Goal: Information Seeking & Learning: Learn about a topic

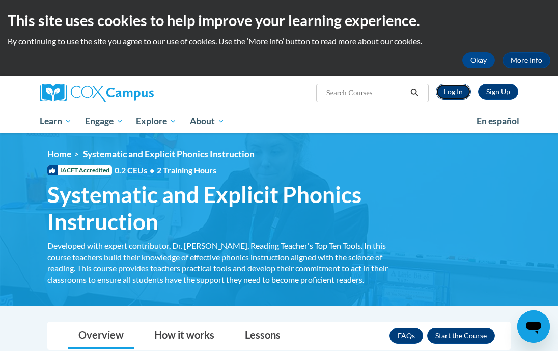
click at [443, 93] on link "Log In" at bounding box center [453, 92] width 35 height 16
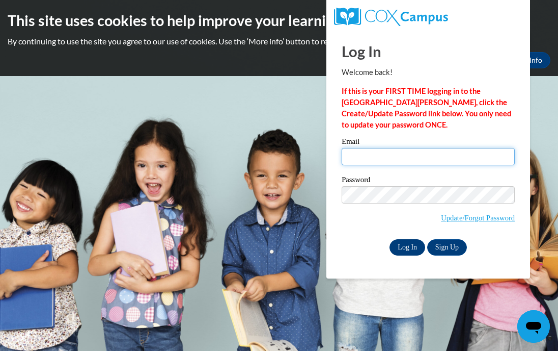
type input "parkeranderson157@gmail.com"
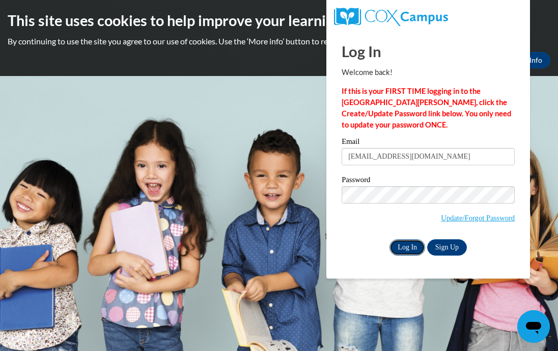
click at [407, 250] on input "Log In" at bounding box center [408, 247] width 36 height 16
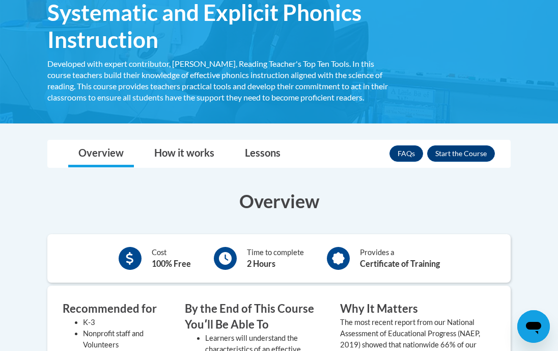
scroll to position [184, 0]
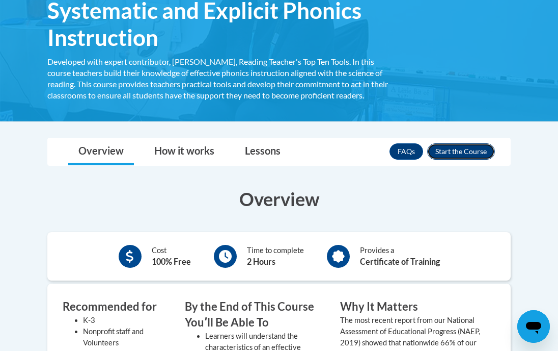
click at [464, 145] on button "Enroll" at bounding box center [461, 151] width 68 height 16
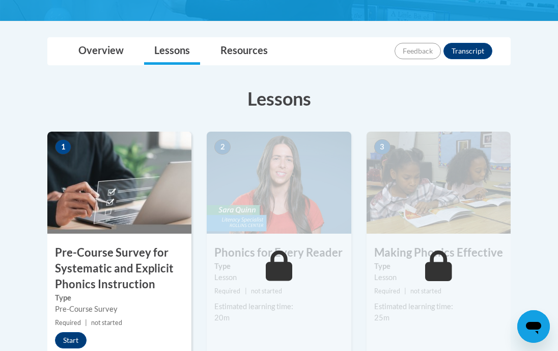
scroll to position [241, 0]
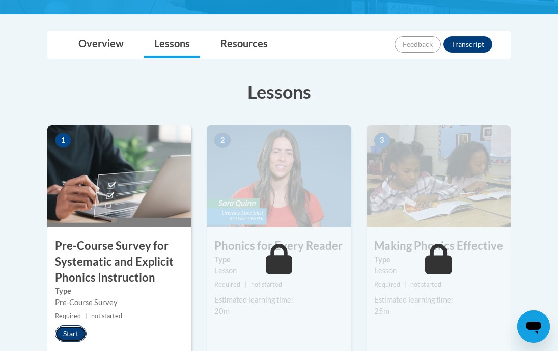
click at [80, 330] on button "Start" at bounding box center [71, 333] width 32 height 16
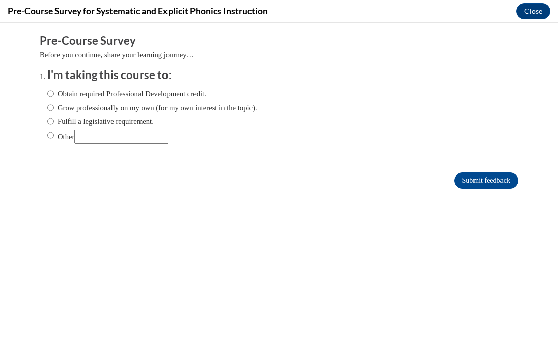
scroll to position [0, 0]
click at [61, 142] on label "Other" at bounding box center [107, 136] width 121 height 14
click at [54, 141] on input "Other" at bounding box center [50, 134] width 7 height 11
radio input "true"
click at [118, 132] on input "Other" at bounding box center [121, 136] width 94 height 14
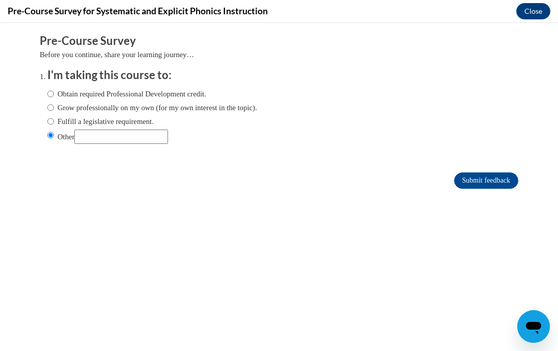
type input "To get my teaching license"
click at [470, 180] on input "Submit feedback" at bounding box center [486, 180] width 64 height 16
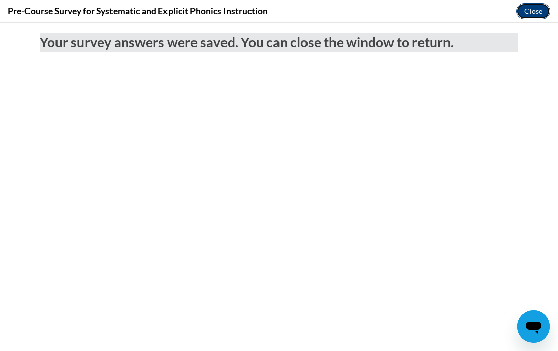
click at [536, 4] on button "Close" at bounding box center [534, 11] width 34 height 16
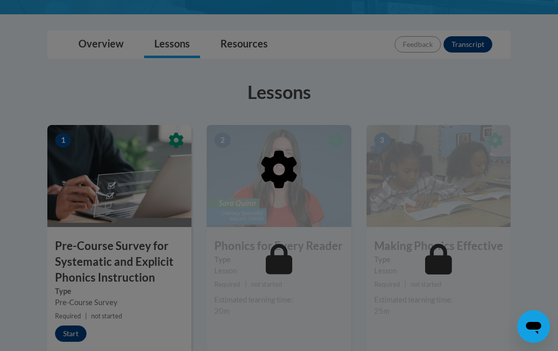
scroll to position [313, 0]
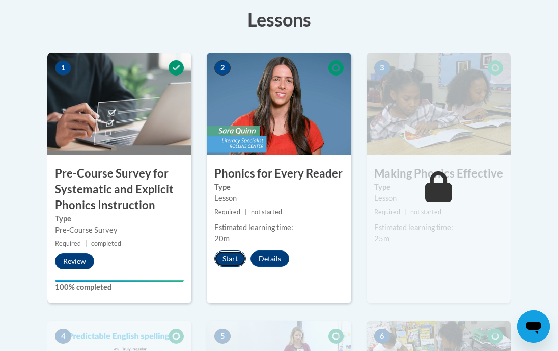
click at [228, 263] on button "Start" at bounding box center [231, 258] width 32 height 16
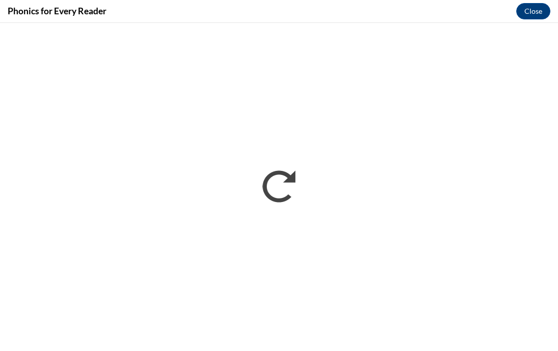
scroll to position [0, 0]
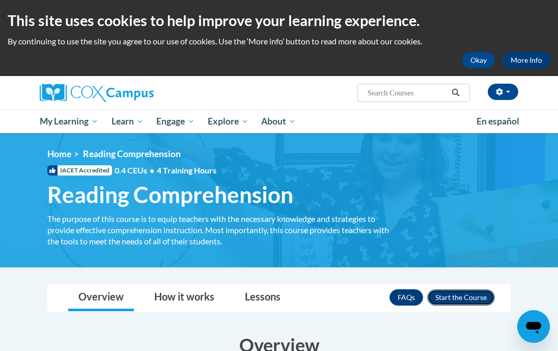
click at [454, 295] on button "Enroll" at bounding box center [461, 297] width 68 height 16
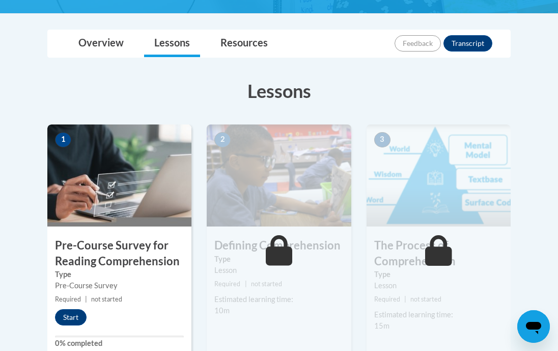
scroll to position [232, 0]
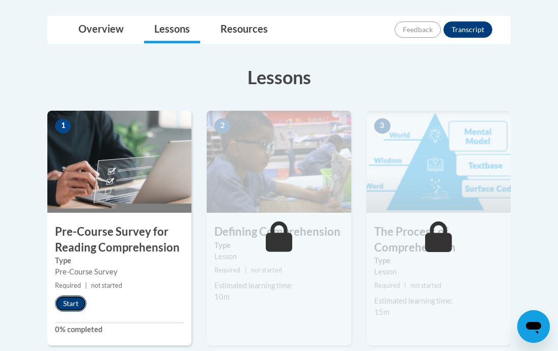
click at [67, 302] on button "Start" at bounding box center [71, 303] width 32 height 16
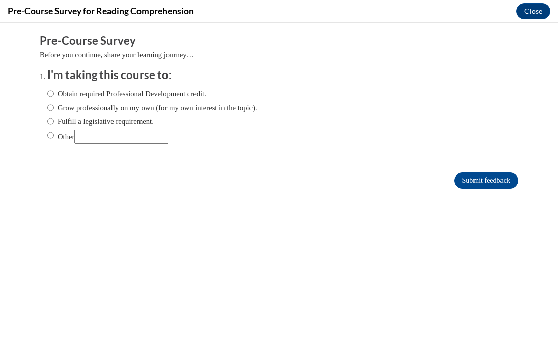
scroll to position [0, 0]
click at [55, 142] on label "Other" at bounding box center [107, 136] width 121 height 14
click at [54, 141] on input "Other" at bounding box center [50, 134] width 7 height 11
radio input "true"
click at [101, 137] on input "Other" at bounding box center [121, 136] width 94 height 14
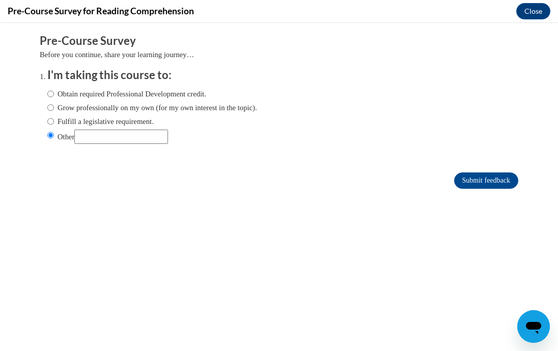
type input "To get my teaching license"
click at [481, 178] on input "Submit feedback" at bounding box center [486, 180] width 64 height 16
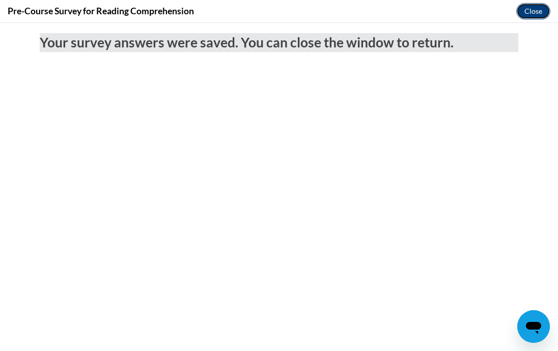
click at [533, 14] on button "Close" at bounding box center [534, 11] width 34 height 16
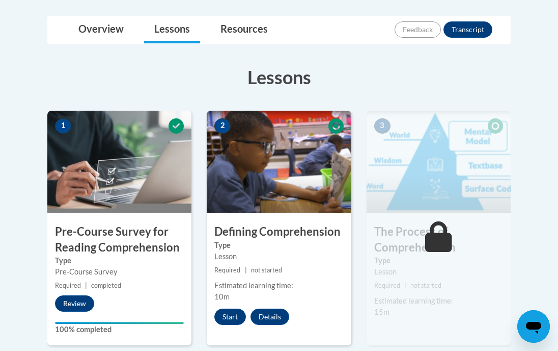
scroll to position [258, 0]
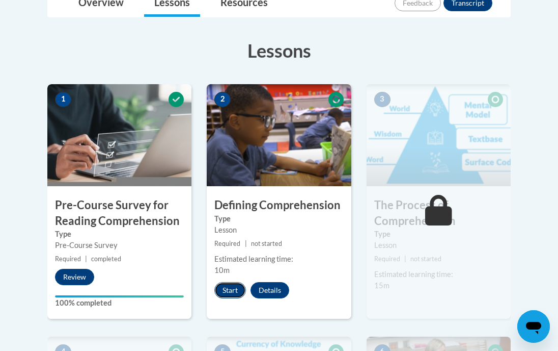
click at [227, 291] on button "Start" at bounding box center [231, 290] width 32 height 16
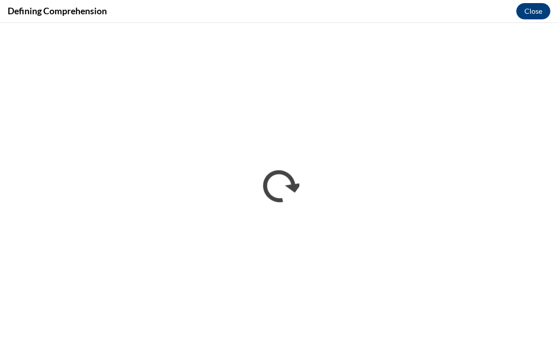
scroll to position [0, 0]
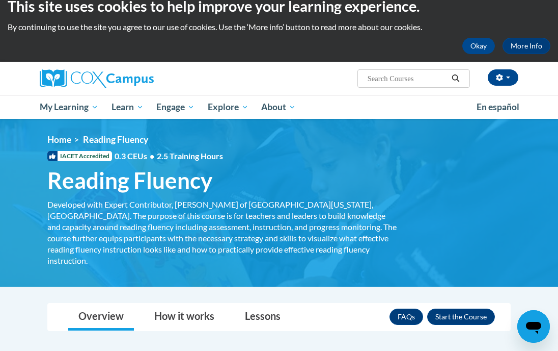
scroll to position [17, 0]
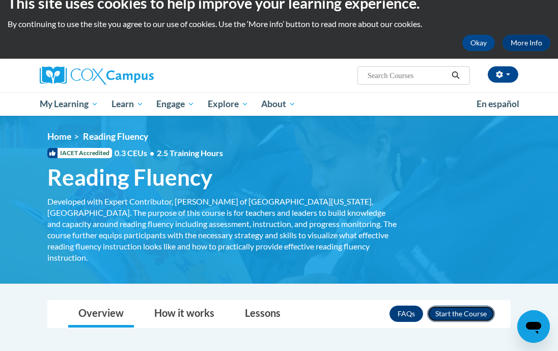
click at [463, 307] on button "Enroll" at bounding box center [461, 313] width 68 height 16
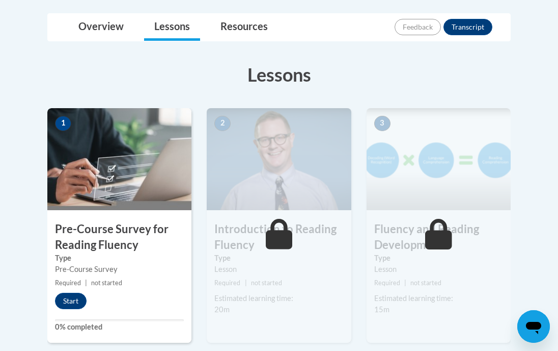
scroll to position [271, 0]
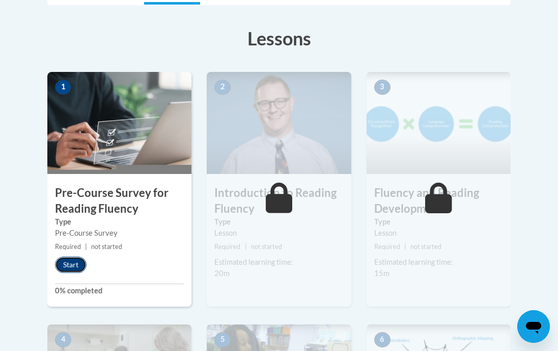
click at [84, 260] on button "Start" at bounding box center [71, 264] width 32 height 16
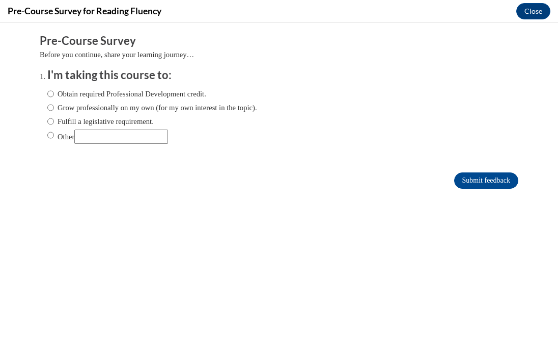
scroll to position [0, 0]
click at [104, 143] on input "Other" at bounding box center [121, 136] width 94 height 14
type input "To get my teaching license"
click at [60, 137] on label "Other" at bounding box center [107, 136] width 121 height 14
click at [54, 137] on input "Other" at bounding box center [50, 134] width 7 height 11
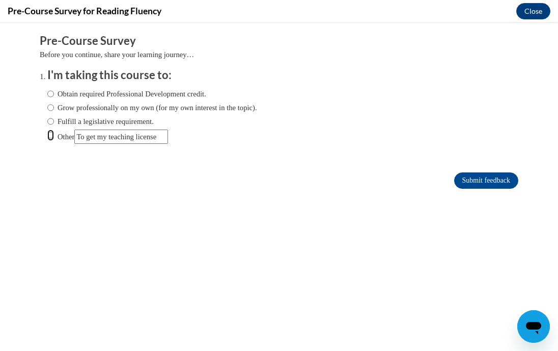
radio input "true"
click at [506, 177] on input "Submit feedback" at bounding box center [486, 180] width 64 height 16
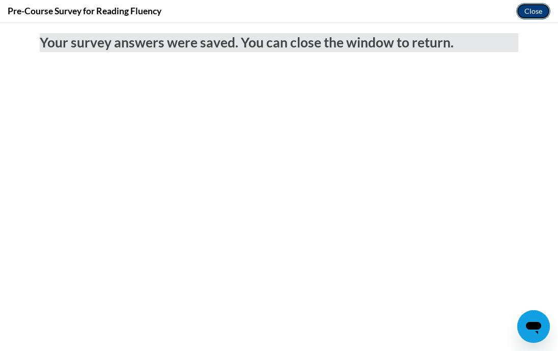
click at [533, 12] on button "Close" at bounding box center [534, 11] width 34 height 16
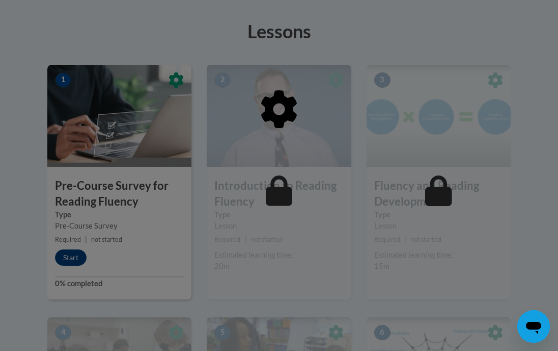
scroll to position [279, 0]
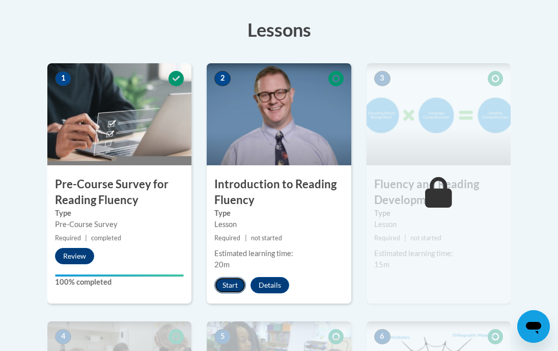
click at [224, 284] on button "Start" at bounding box center [231, 285] width 32 height 16
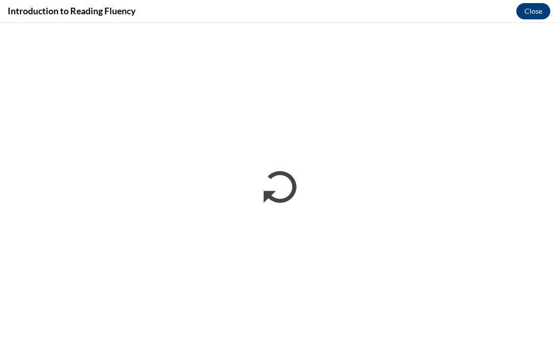
scroll to position [0, 0]
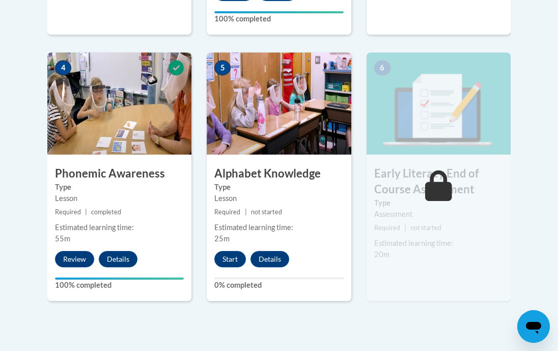
scroll to position [591, 0]
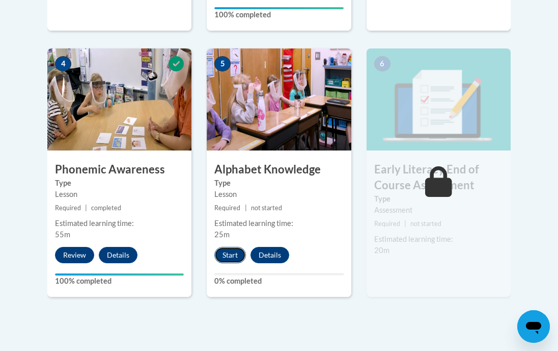
click at [225, 247] on button "Start" at bounding box center [231, 255] width 32 height 16
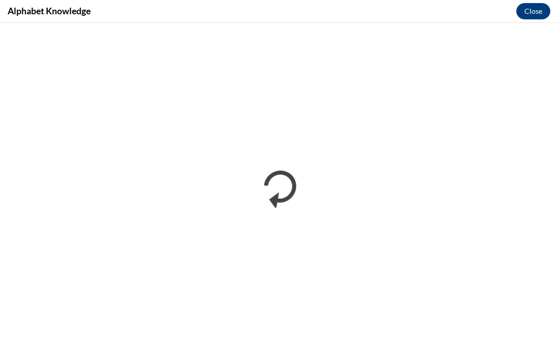
scroll to position [0, 0]
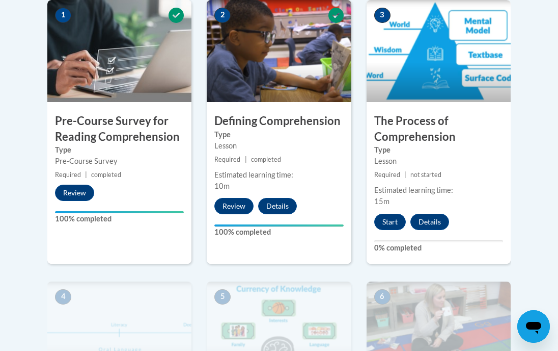
scroll to position [356, 0]
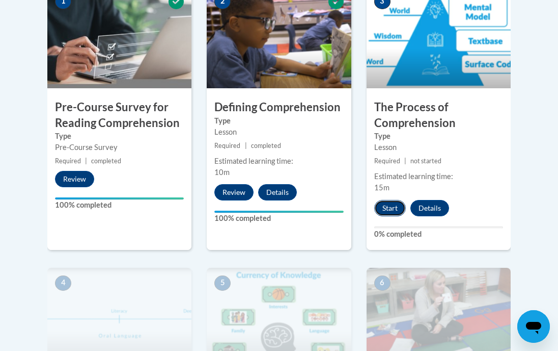
click at [394, 207] on button "Start" at bounding box center [390, 208] width 32 height 16
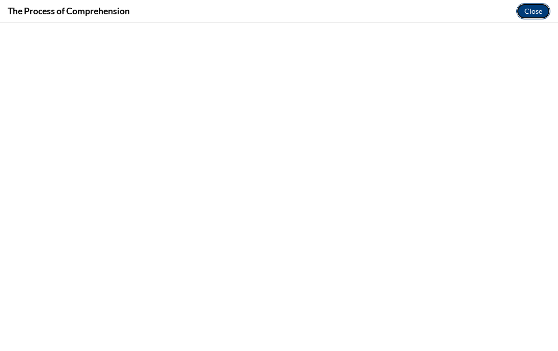
click at [523, 16] on button "Close" at bounding box center [534, 11] width 34 height 16
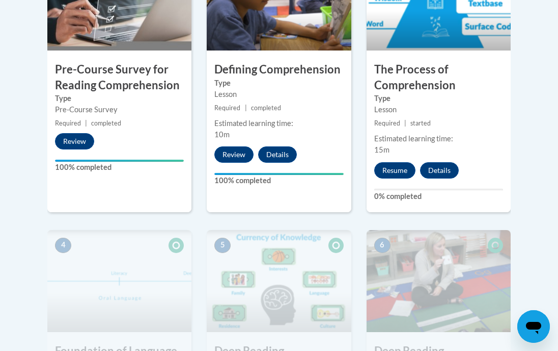
scroll to position [379, 0]
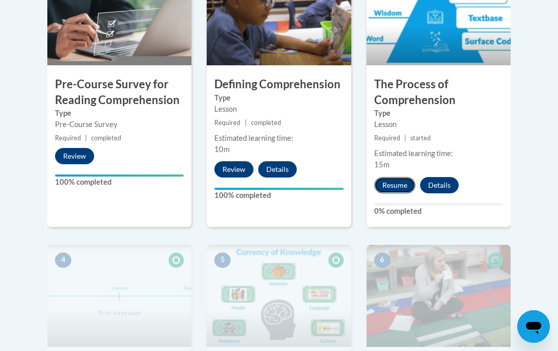
click at [393, 190] on button "Resume" at bounding box center [394, 185] width 41 height 16
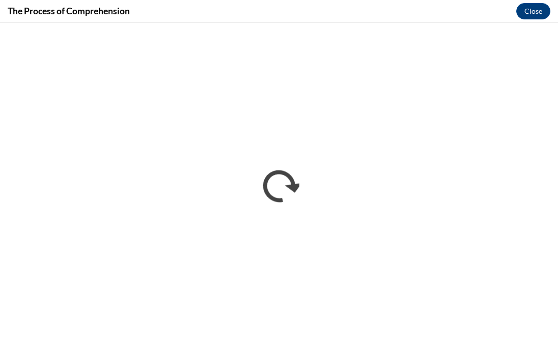
scroll to position [0, 0]
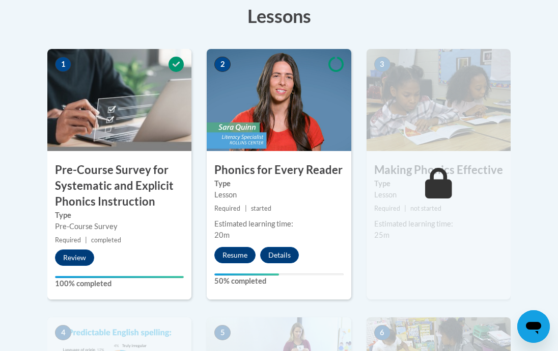
scroll to position [320, 0]
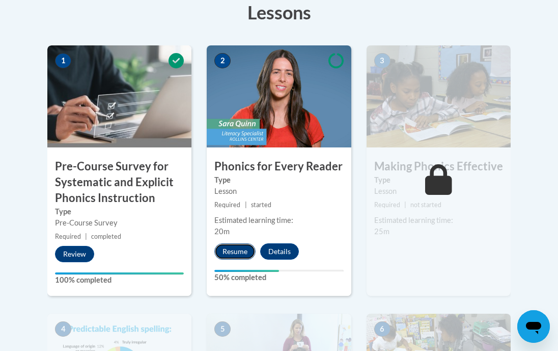
click at [234, 248] on button "Resume" at bounding box center [235, 251] width 41 height 16
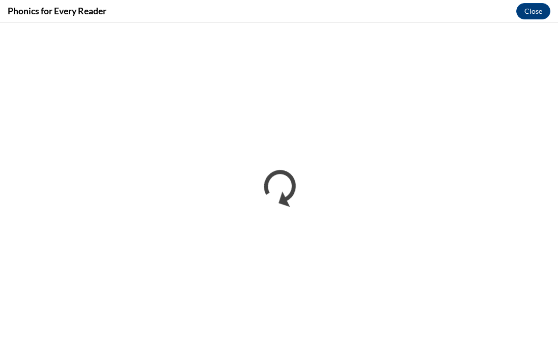
scroll to position [0, 0]
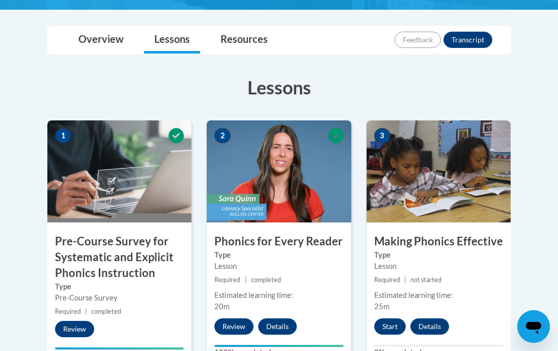
scroll to position [255, 0]
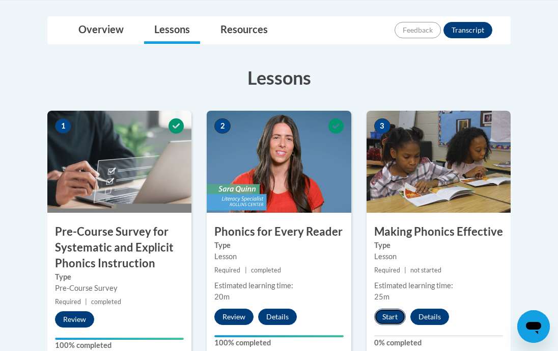
click at [392, 320] on button "Start" at bounding box center [390, 316] width 32 height 16
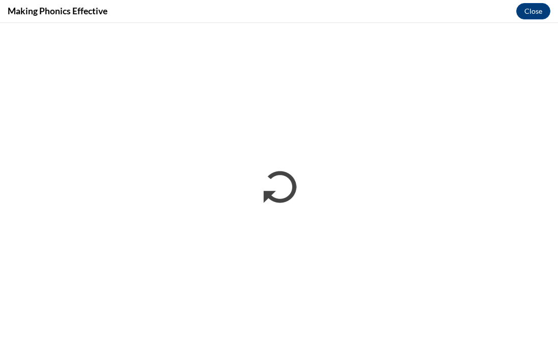
scroll to position [0, 0]
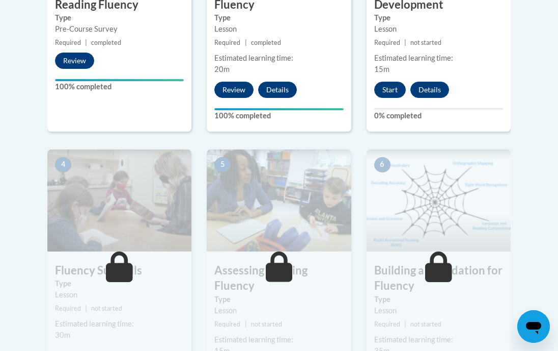
scroll to position [475, 0]
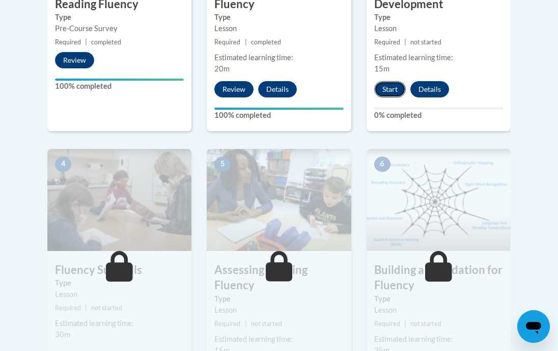
click at [387, 89] on button "Start" at bounding box center [390, 89] width 32 height 16
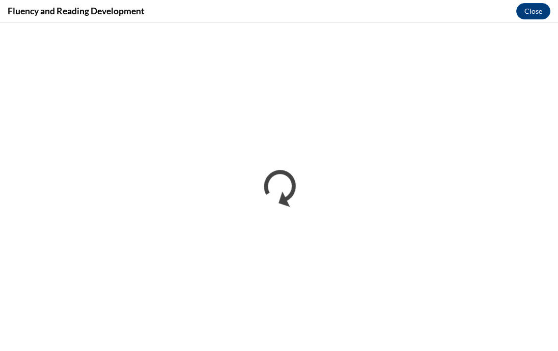
scroll to position [0, 0]
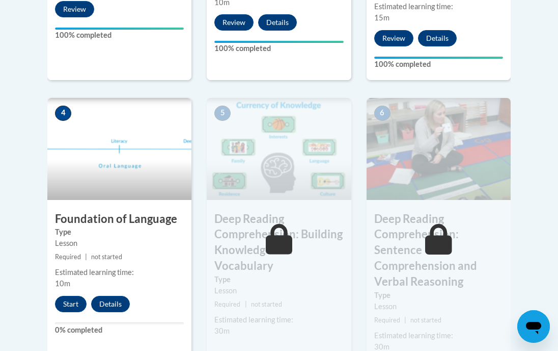
scroll to position [531, 0]
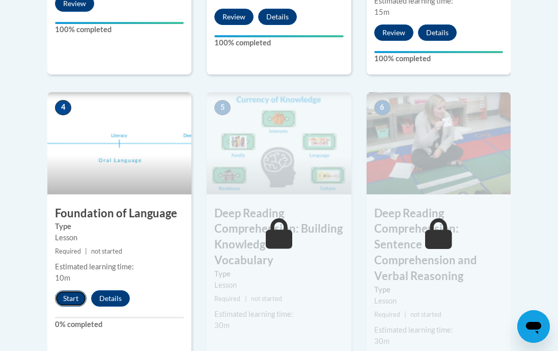
click at [78, 304] on button "Start" at bounding box center [71, 298] width 32 height 16
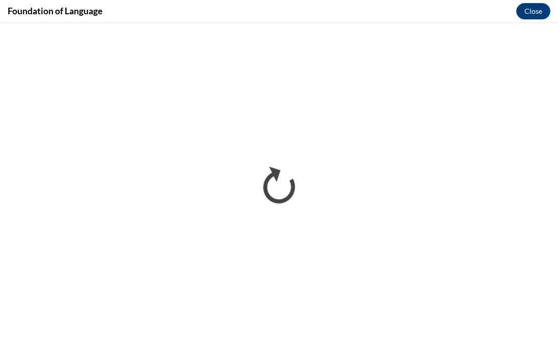
scroll to position [0, 0]
